Goal: Check status: Check status

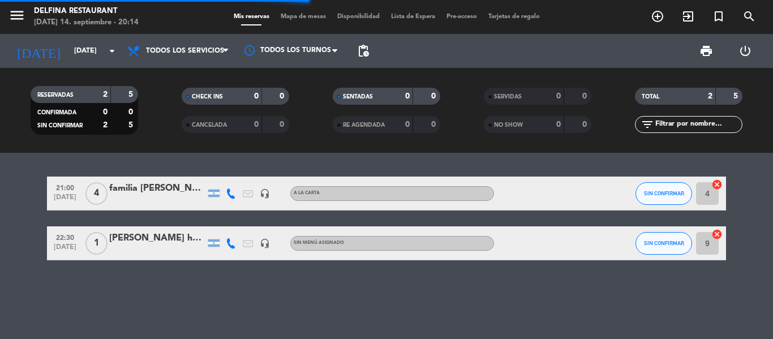
click at [19, 114] on filter-checkbox "RESERVADAS 2 5 CONFIRMADA 0 0 SIN CONFIRMAR 2 5" at bounding box center [83, 110] width 151 height 49
click at [490, 285] on div "21:00 [DATE] 4 familia [PERSON_NAME] headset_mic A LA CARTA SIN CONFIRMAR 4 can…" at bounding box center [386, 246] width 773 height 186
click at [523, 316] on div "21:00 [DATE] 4 familia [PERSON_NAME] headset_mic A LA CARTA SIN CONFIRMAR 4 can…" at bounding box center [386, 246] width 773 height 186
click at [519, 303] on div "21:00 [DATE] 4 familia [PERSON_NAME] headset_mic A LA CARTA SIN CONFIRMAR 4 can…" at bounding box center [386, 246] width 773 height 186
click at [389, 291] on div "21:00 [DATE] 4 familia [PERSON_NAME] headset_mic A LA CARTA SIN CONFIRMAR 4 can…" at bounding box center [386, 246] width 773 height 186
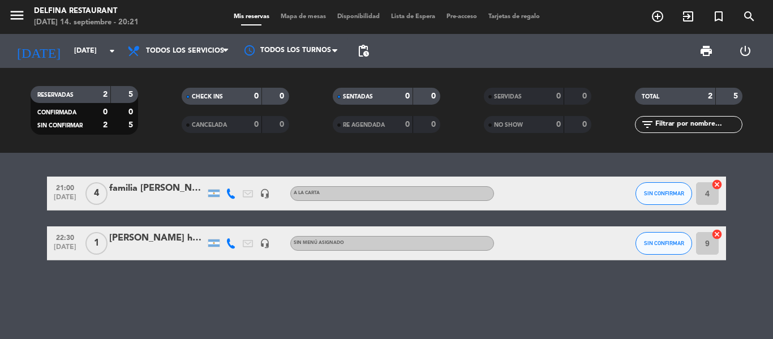
click at [389, 291] on div "21:00 [DATE] 4 familia [PERSON_NAME] headset_mic A LA CARTA SIN CONFIRMAR 4 can…" at bounding box center [386, 246] width 773 height 186
click at [463, 300] on div "21:00 [DATE] 4 familia [PERSON_NAME] headset_mic A LA CARTA SIN CONFIRMAR 4 can…" at bounding box center [386, 246] width 773 height 186
drag, startPoint x: 429, startPoint y: 296, endPoint x: 554, endPoint y: 360, distance: 140.0
click at [554, 339] on html "close × [PERSON_NAME] Restaurant × chrome_reader_mode Listado de Reservas accou…" at bounding box center [386, 169] width 773 height 339
